Goal: Find specific page/section: Find specific page/section

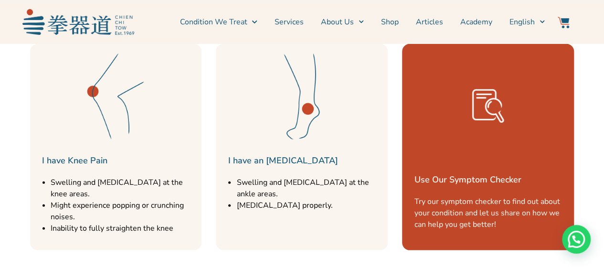
scroll to position [1241, 0]
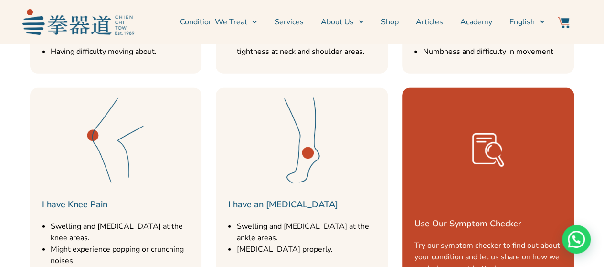
click at [300, 160] on img at bounding box center [301, 140] width 95 height 95
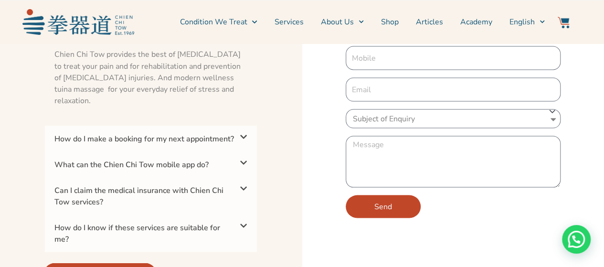
scroll to position [2672, 0]
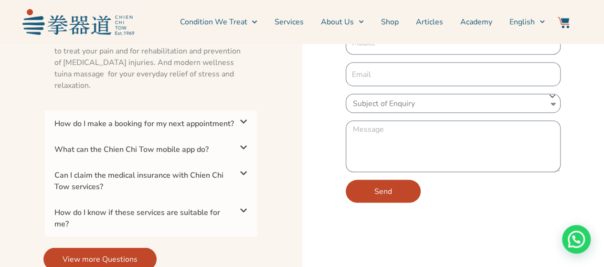
click at [247, 119] on icon at bounding box center [244, 121] width 8 height 8
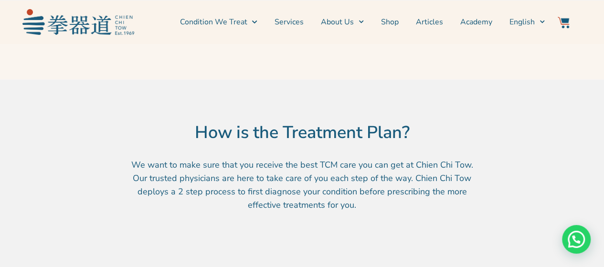
scroll to position [525, 0]
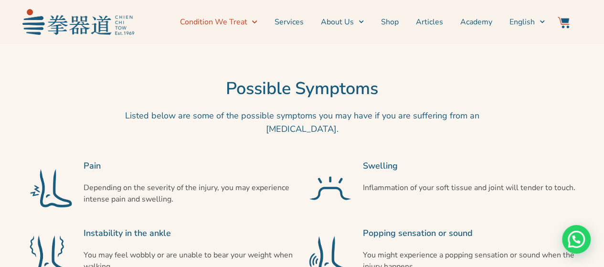
click at [256, 20] on icon "Menu" at bounding box center [253, 21] width 5 height 5
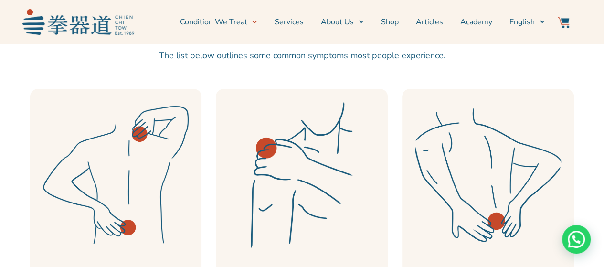
scroll to position [286, 0]
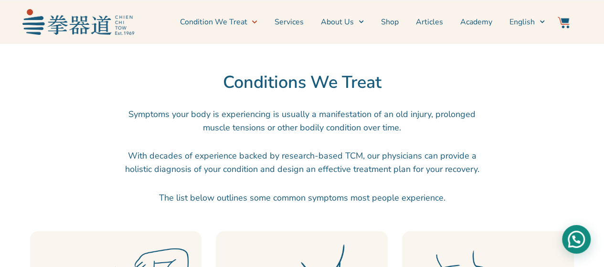
click at [571, 240] on div "Need help?" at bounding box center [576, 239] width 29 height 29
click at [288, 17] on link "Services" at bounding box center [288, 22] width 29 height 24
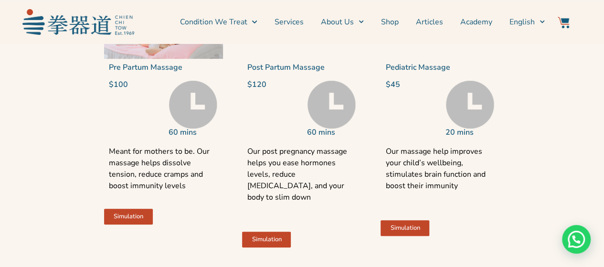
scroll to position [2291, 0]
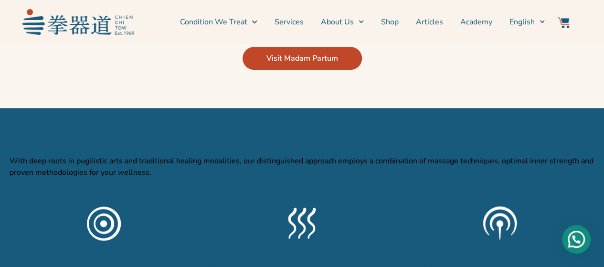
click at [575, 241] on div "Need help?" at bounding box center [576, 239] width 29 height 29
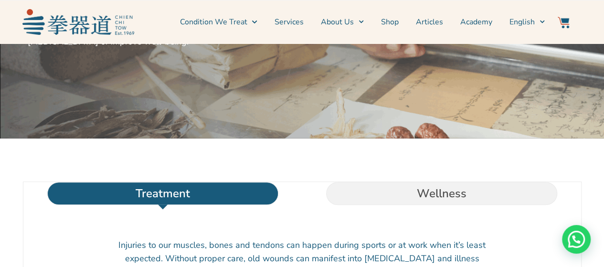
scroll to position [0, 0]
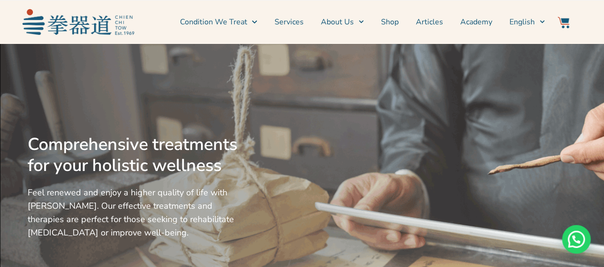
click at [296, 17] on link "Services" at bounding box center [288, 22] width 29 height 24
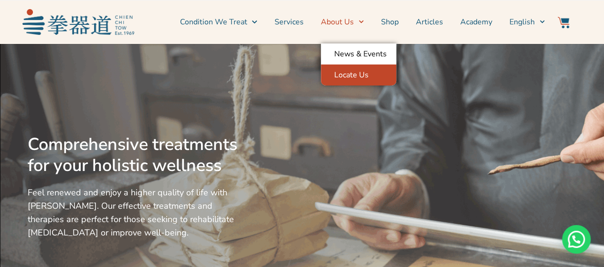
click at [346, 75] on link "Locate Us" at bounding box center [358, 74] width 75 height 21
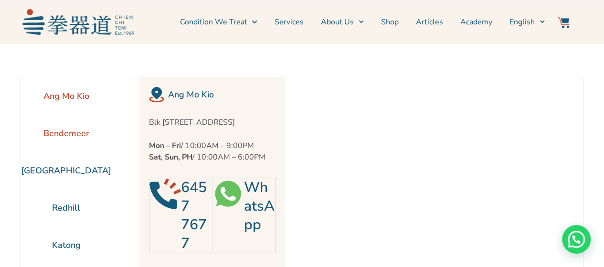
click at [65, 129] on li "Bendemeer" at bounding box center [66, 133] width 90 height 37
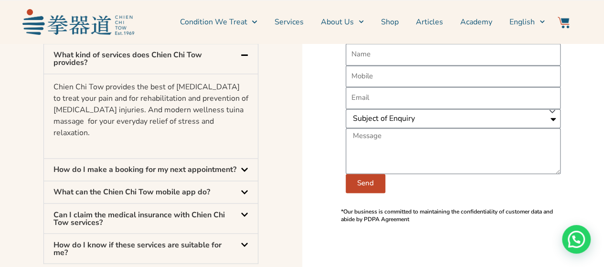
scroll to position [716, 0]
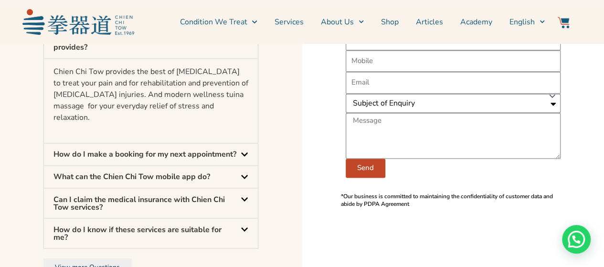
click at [243, 152] on icon at bounding box center [244, 154] width 7 height 4
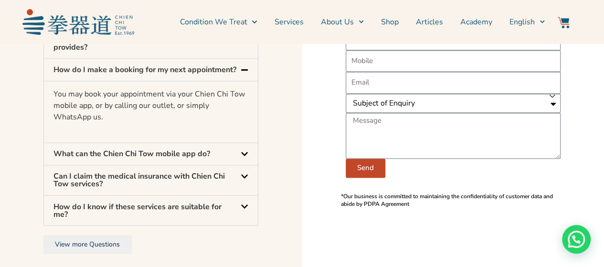
click at [243, 172] on icon at bounding box center [245, 176] width 8 height 8
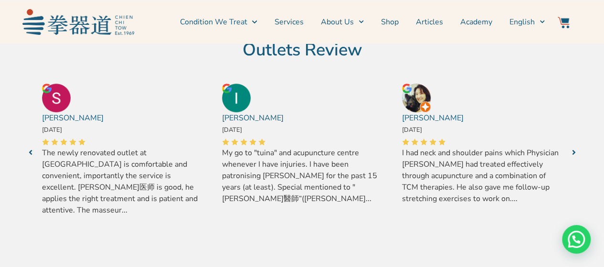
scroll to position [143, 0]
